Goal: Task Accomplishment & Management: Use online tool/utility

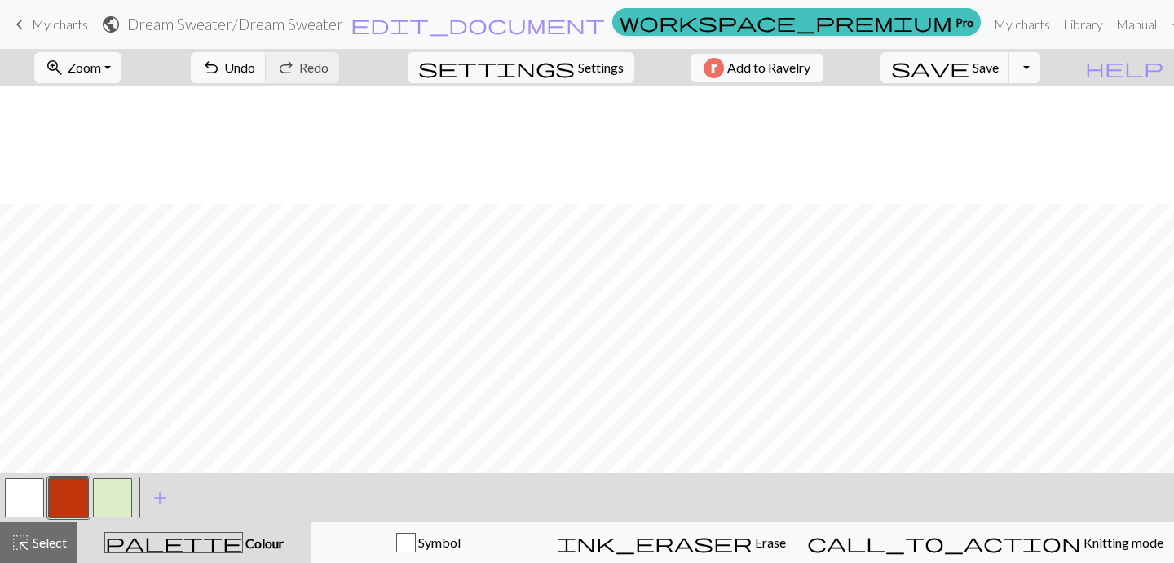
scroll to position [117, 0]
click at [29, 497] on button "button" at bounding box center [24, 497] width 39 height 39
click at [61, 505] on button "button" at bounding box center [68, 497] width 39 height 39
click at [38, 497] on button "button" at bounding box center [24, 497] width 39 height 39
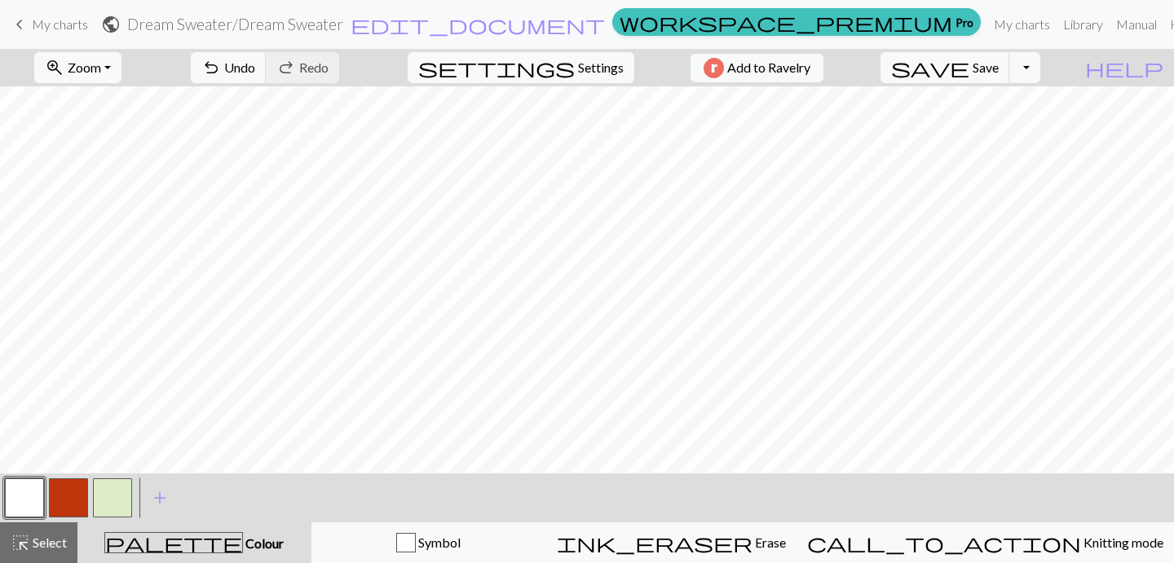
click at [63, 505] on button "button" at bounding box center [68, 497] width 39 height 39
click at [20, 495] on button "button" at bounding box center [24, 497] width 39 height 39
click at [78, 500] on button "button" at bounding box center [68, 497] width 39 height 39
click at [117, 495] on button "button" at bounding box center [112, 497] width 39 height 39
click at [112, 504] on button "button" at bounding box center [112, 497] width 39 height 39
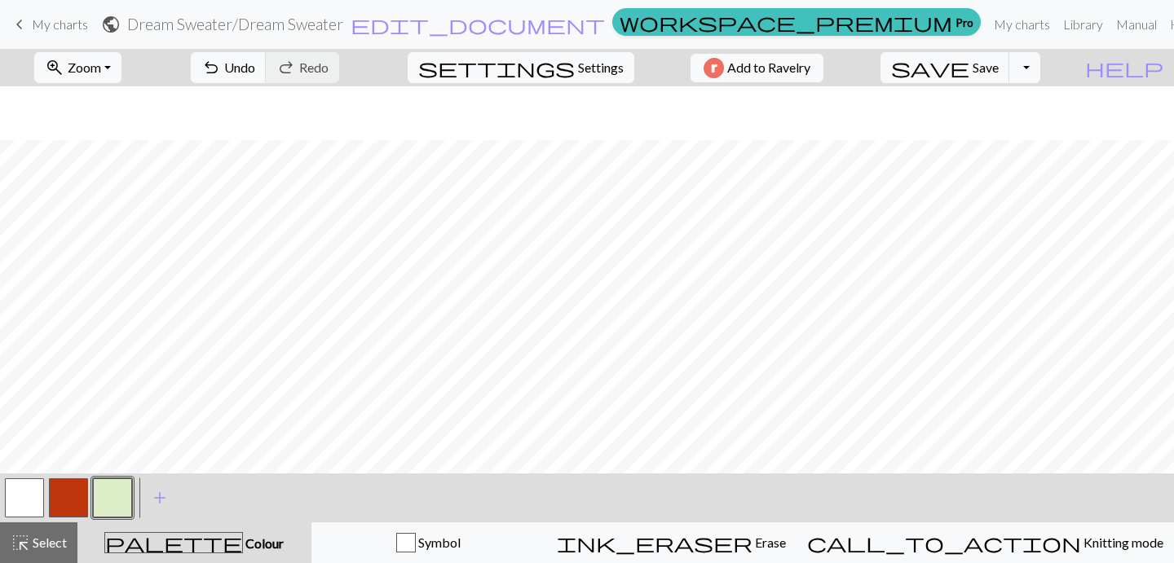
scroll to position [225, 0]
click at [31, 503] on button "button" at bounding box center [24, 497] width 39 height 39
click at [115, 500] on button "button" at bounding box center [112, 497] width 39 height 39
click at [70, 500] on button "button" at bounding box center [68, 497] width 39 height 39
click at [35, 498] on button "button" at bounding box center [24, 497] width 39 height 39
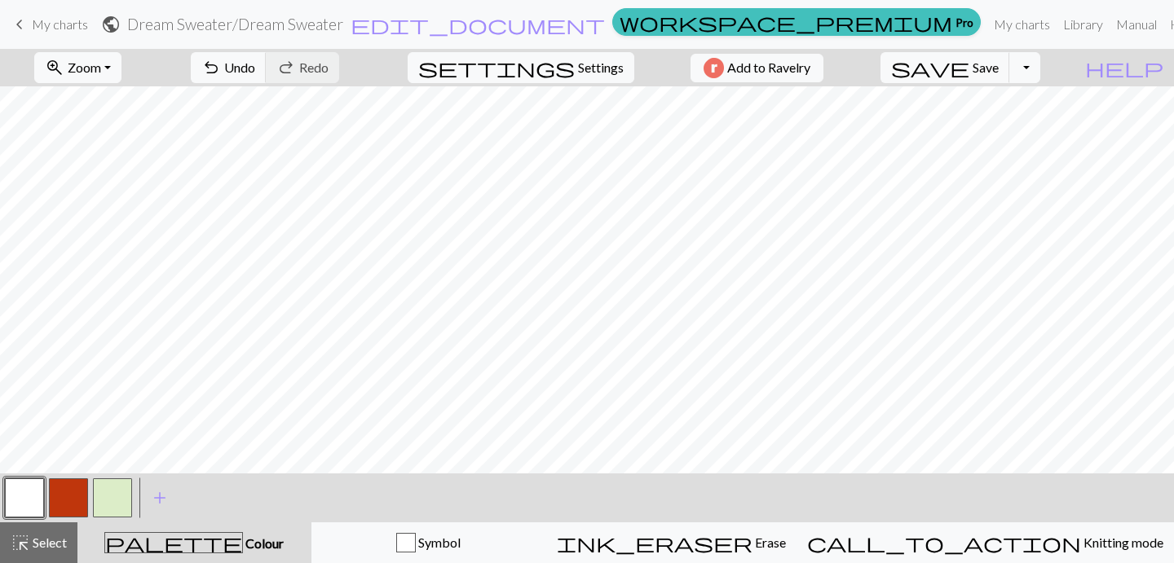
click at [101, 514] on button "button" at bounding box center [112, 497] width 39 height 39
click at [67, 509] on button "button" at bounding box center [68, 497] width 39 height 39
click at [24, 508] on button "button" at bounding box center [24, 497] width 39 height 39
click at [68, 501] on button "button" at bounding box center [68, 497] width 39 height 39
click at [111, 495] on button "button" at bounding box center [112, 497] width 39 height 39
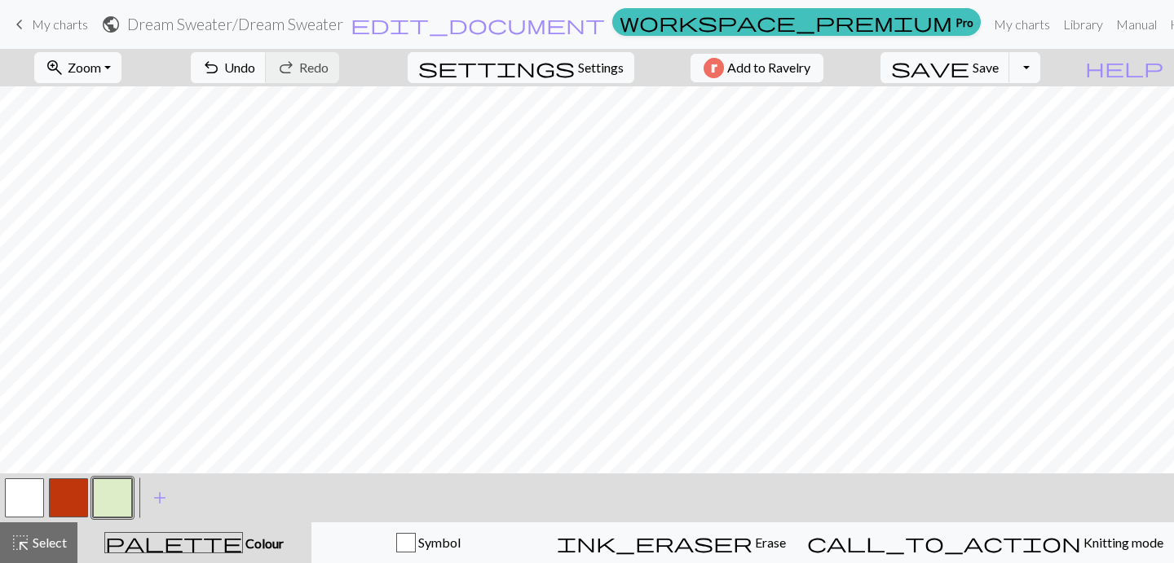
click at [76, 490] on button "button" at bounding box center [68, 497] width 39 height 39
click at [112, 495] on button "button" at bounding box center [112, 497] width 39 height 39
click at [29, 498] on button "button" at bounding box center [24, 497] width 39 height 39
click at [109, 496] on button "button" at bounding box center [112, 497] width 39 height 39
click at [27, 497] on button "button" at bounding box center [24, 497] width 39 height 39
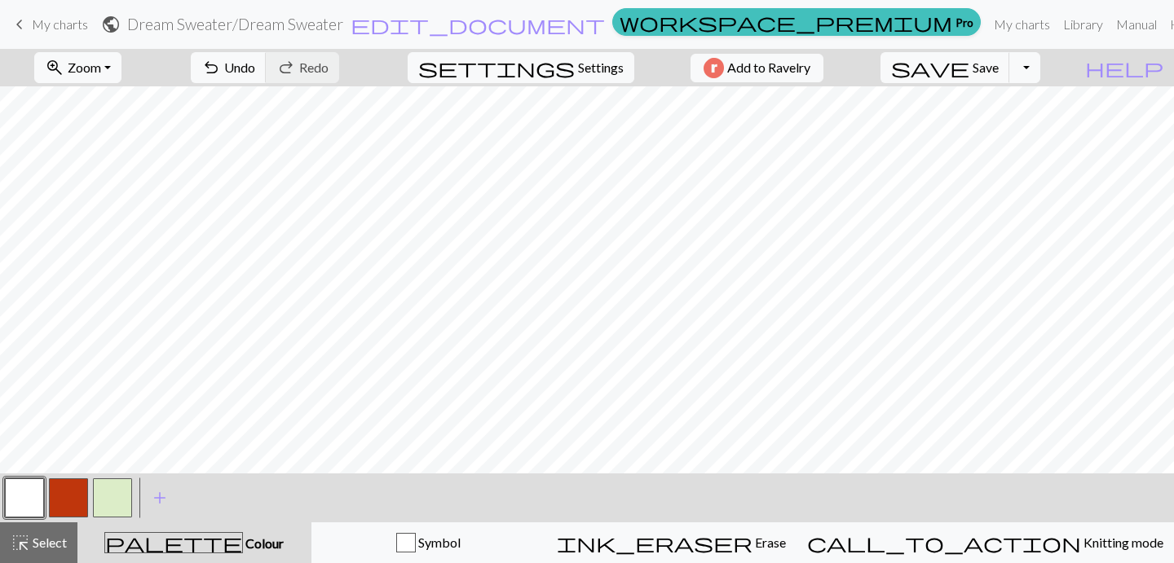
click at [108, 502] on button "button" at bounding box center [112, 497] width 39 height 39
click at [33, 505] on button "button" at bounding box center [24, 497] width 39 height 39
click at [112, 502] on button "button" at bounding box center [112, 497] width 39 height 39
click at [24, 508] on button "button" at bounding box center [24, 497] width 39 height 39
click at [110, 494] on button "button" at bounding box center [112, 497] width 39 height 39
